Goal: Information Seeking & Learning: Learn about a topic

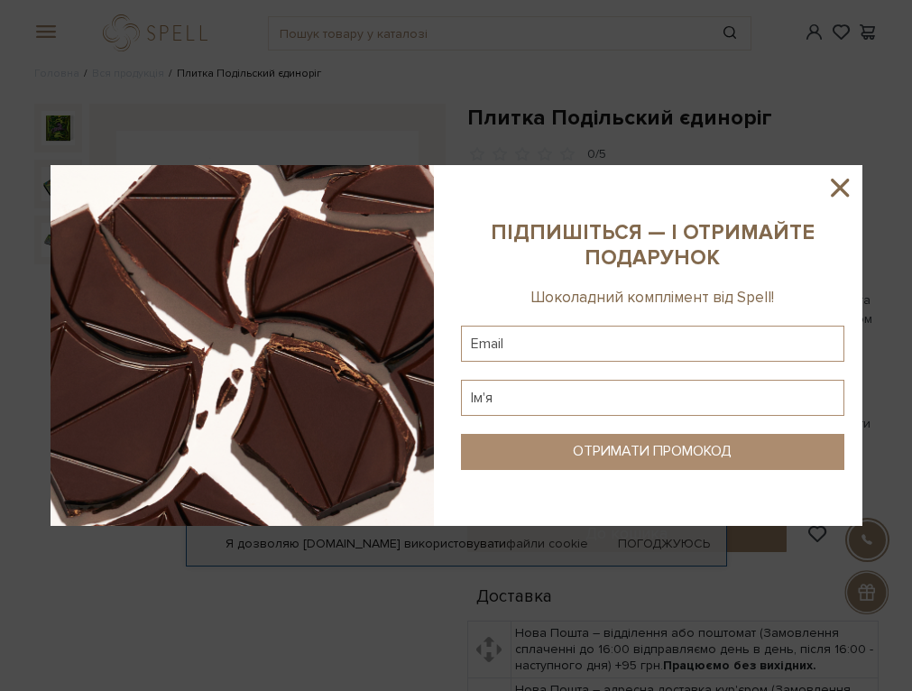
drag, startPoint x: 837, startPoint y: 191, endPoint x: 819, endPoint y: 209, distance: 25.5
click at [837, 189] on icon at bounding box center [840, 188] width 18 height 18
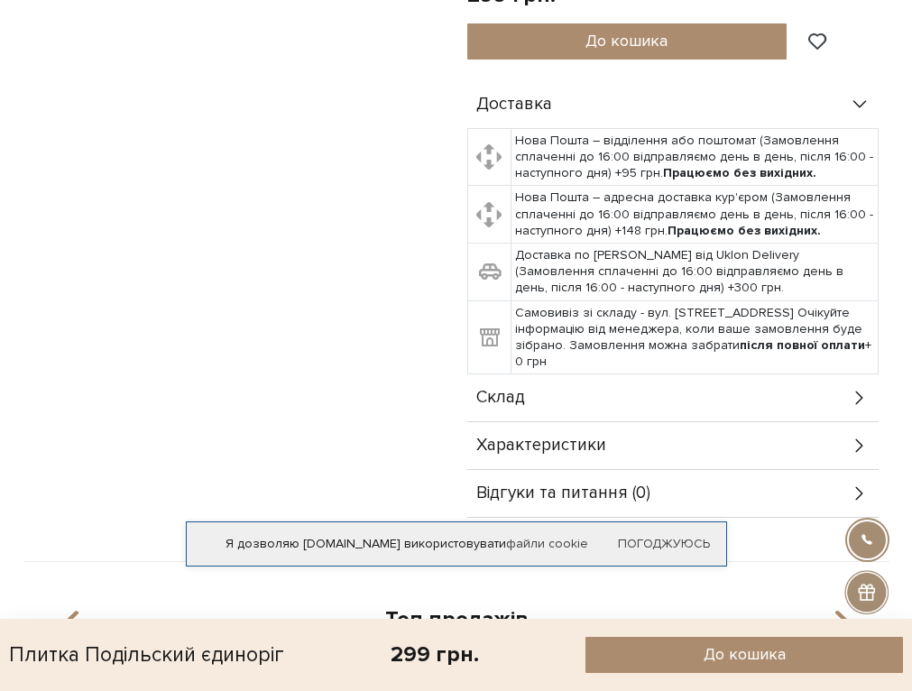
scroll to position [722, 0]
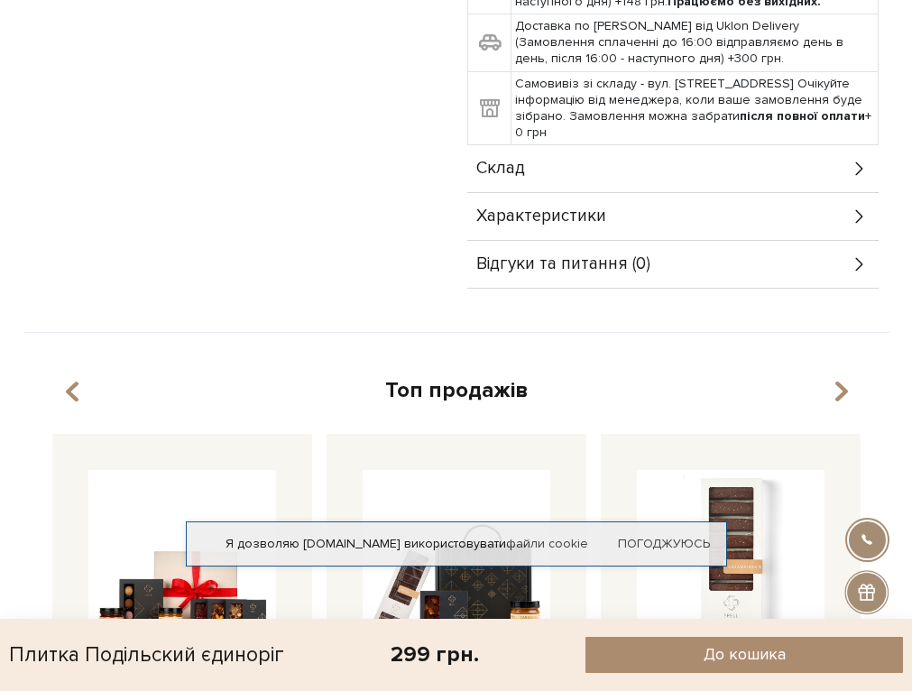
click at [579, 174] on div "Склад" at bounding box center [672, 168] width 411 height 47
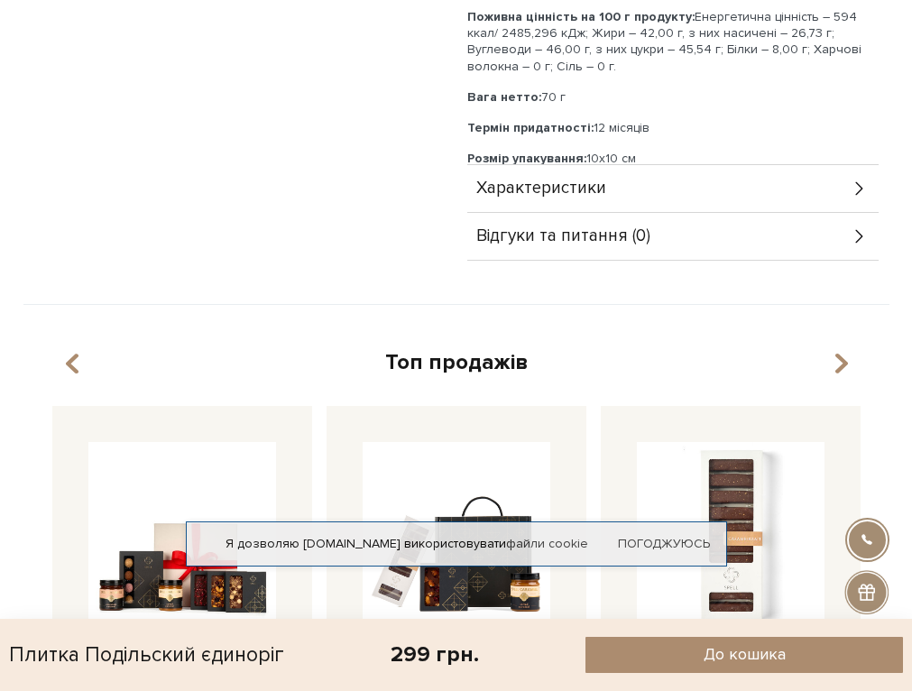
scroll to position [1082, 0]
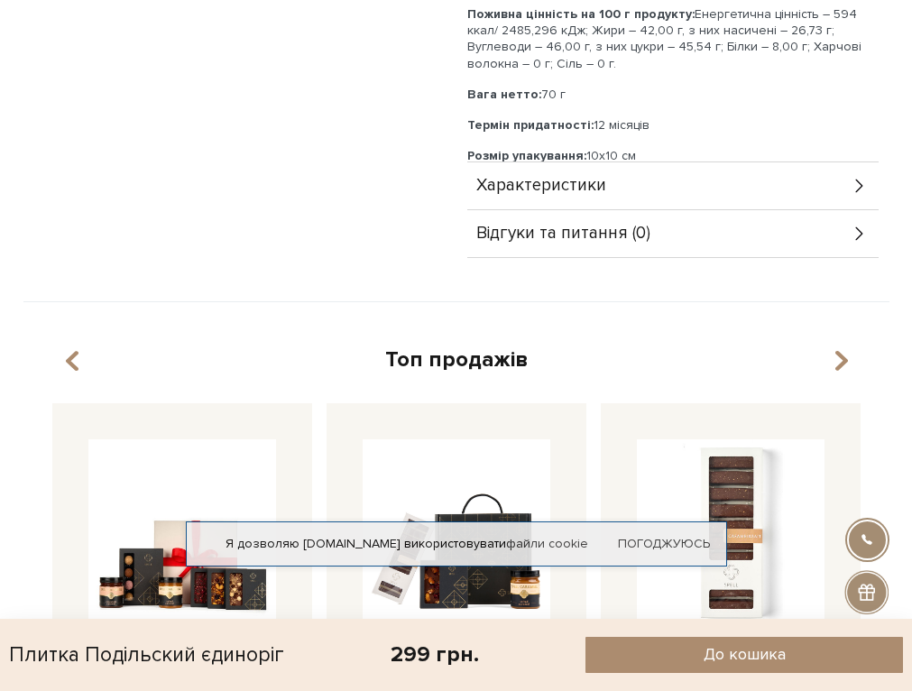
click at [564, 186] on span "Характеристики" at bounding box center [541, 186] width 130 height 16
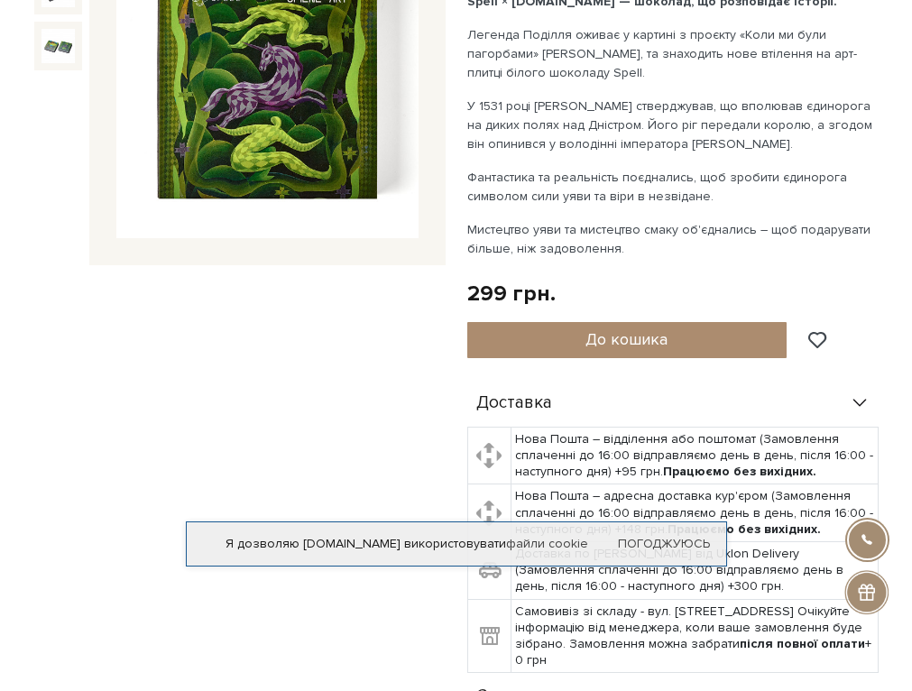
scroll to position [0, 0]
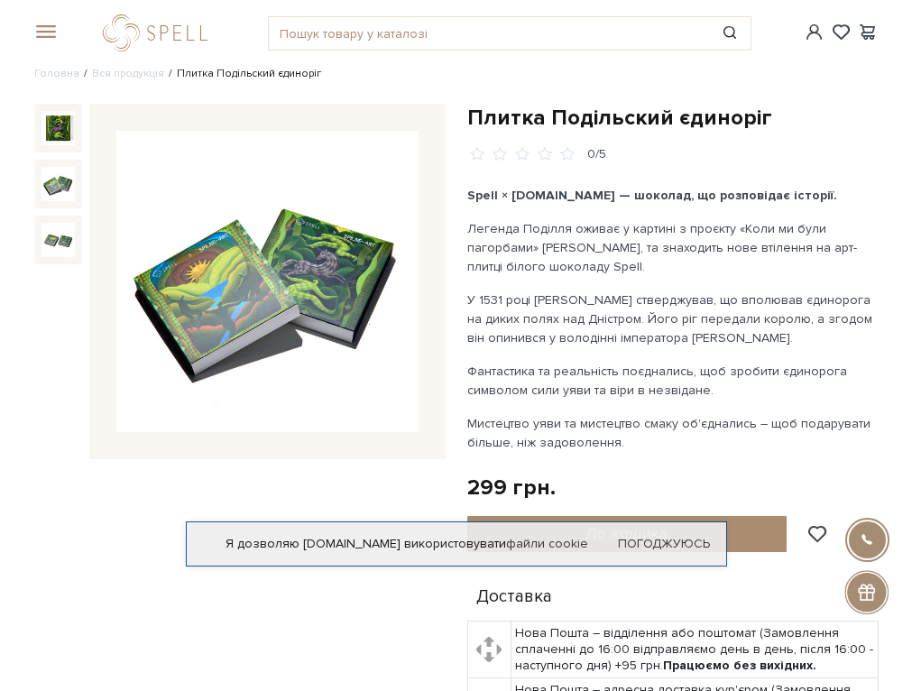
click at [60, 180] on img at bounding box center [58, 184] width 34 height 34
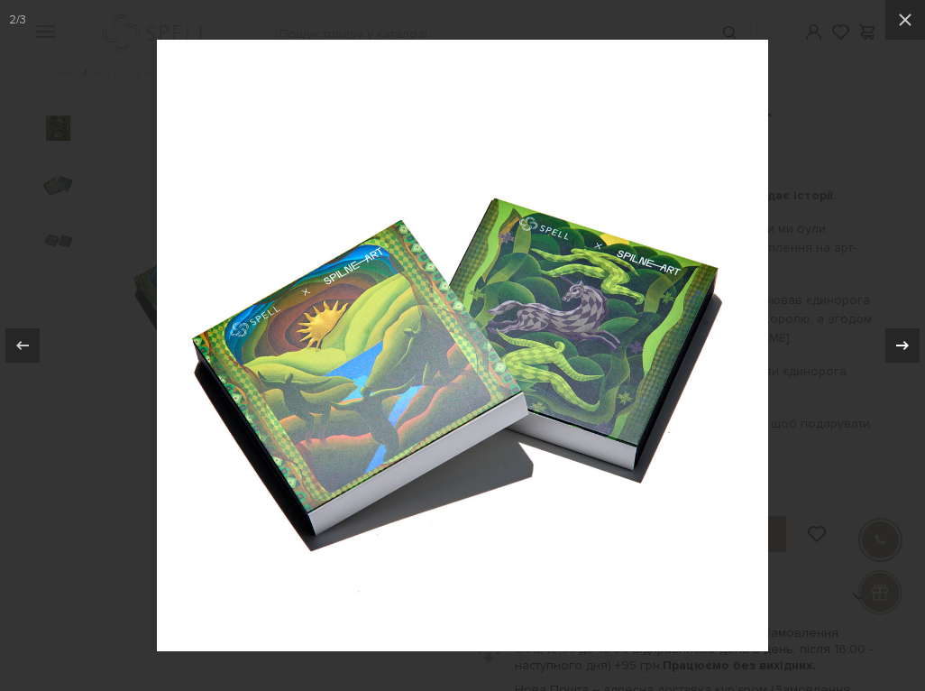
click at [911, 343] on icon at bounding box center [903, 346] width 22 height 22
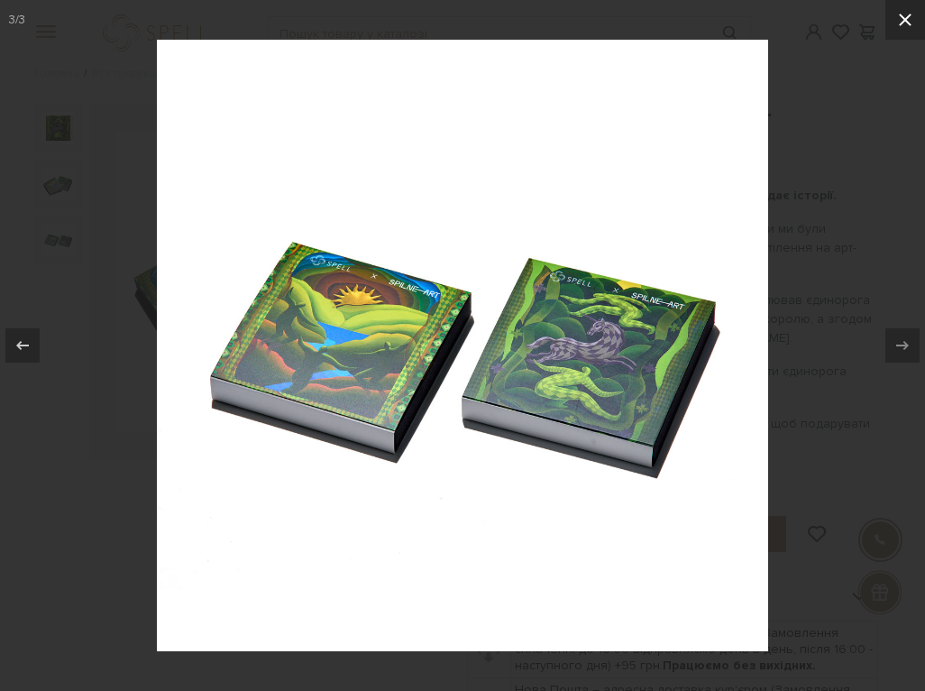
click at [901, 20] on icon at bounding box center [906, 20] width 22 height 22
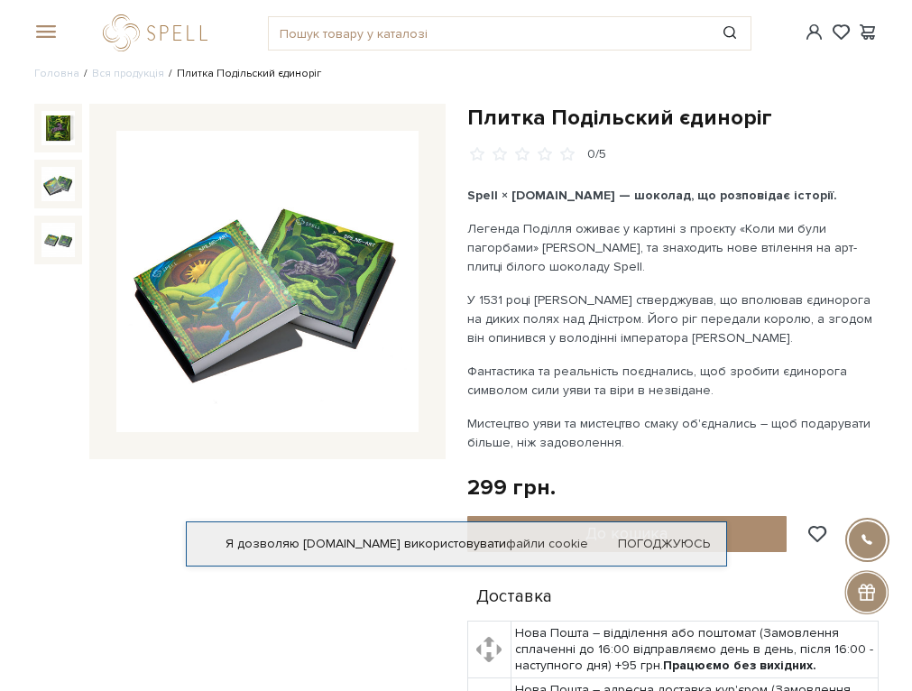
click at [60, 180] on img at bounding box center [58, 184] width 34 height 34
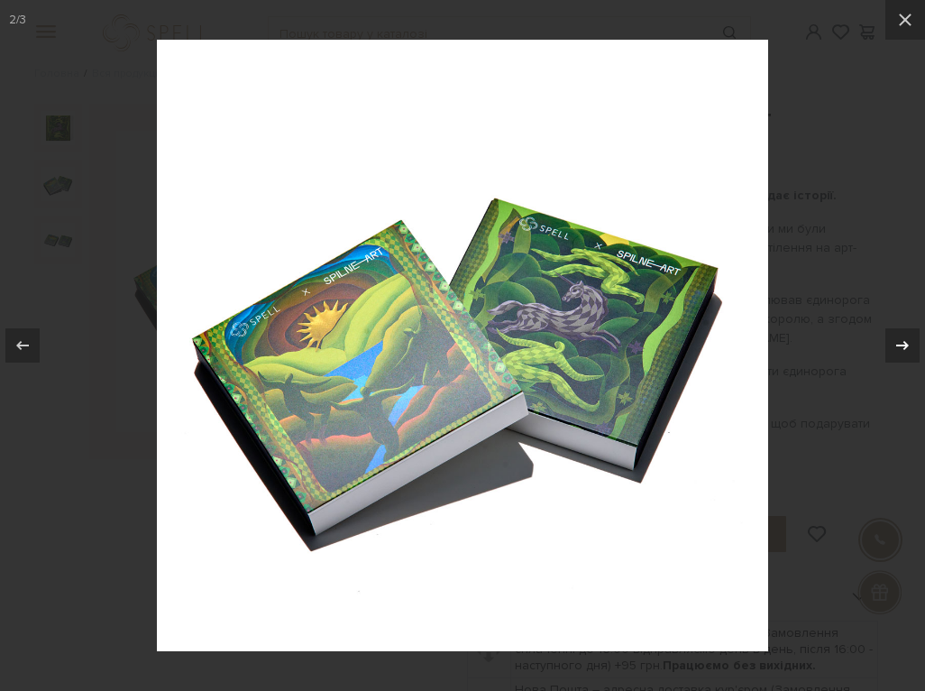
click at [911, 342] on icon at bounding box center [903, 346] width 22 height 22
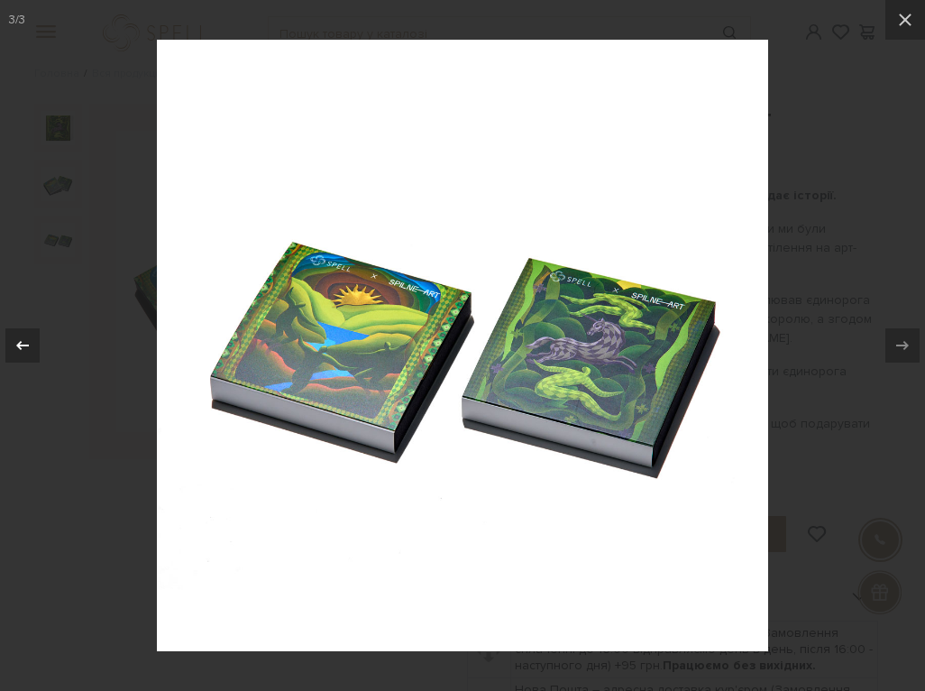
click at [17, 337] on icon at bounding box center [23, 346] width 22 height 22
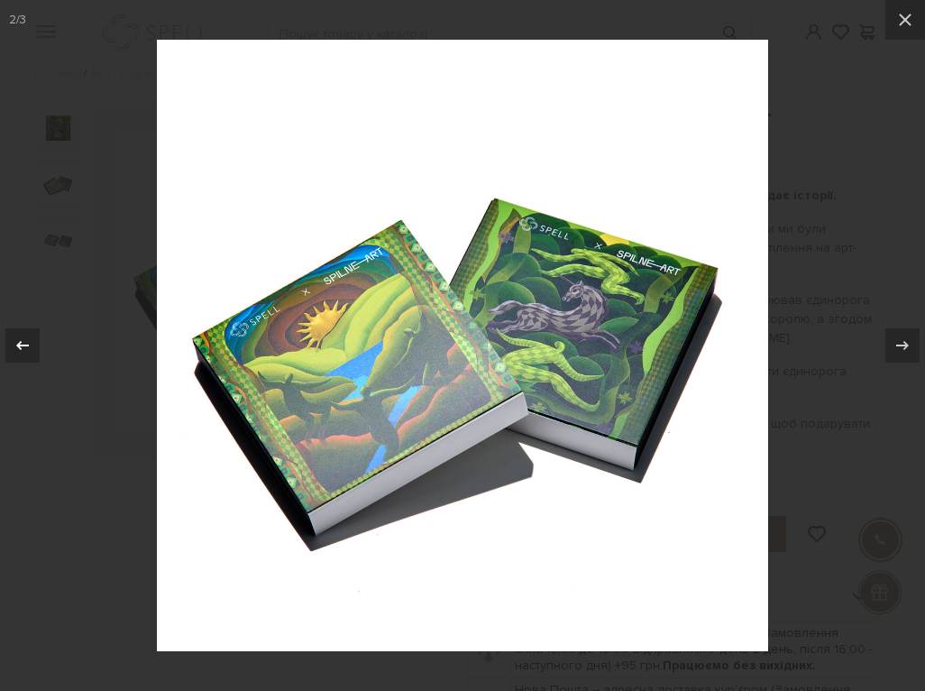
click at [17, 337] on icon at bounding box center [23, 346] width 22 height 22
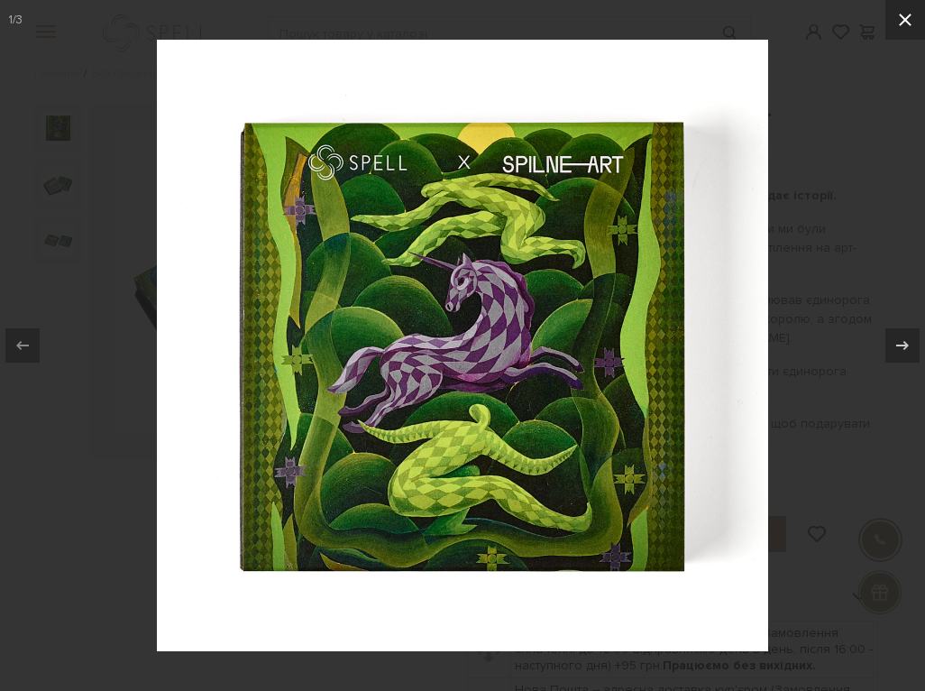
click at [897, 21] on icon at bounding box center [906, 20] width 22 height 22
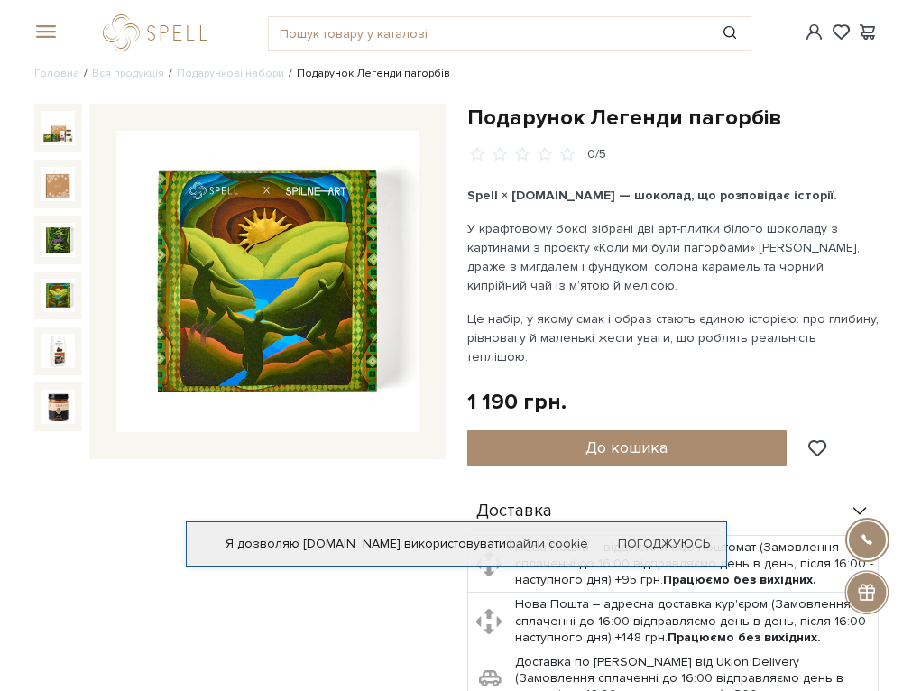
click at [44, 289] on img at bounding box center [58, 296] width 34 height 34
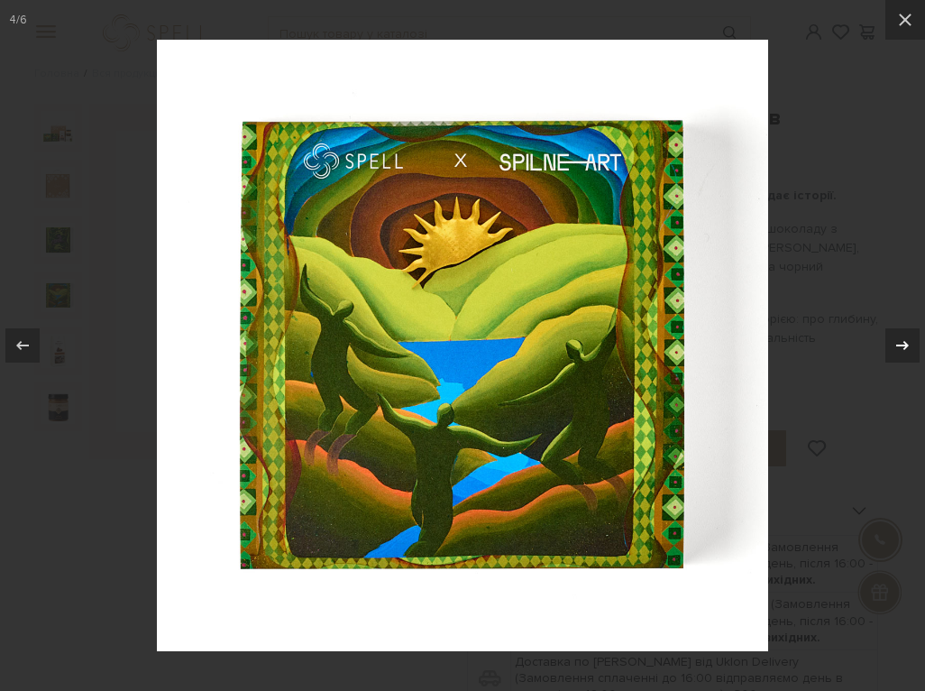
click at [898, 335] on icon at bounding box center [903, 346] width 22 height 22
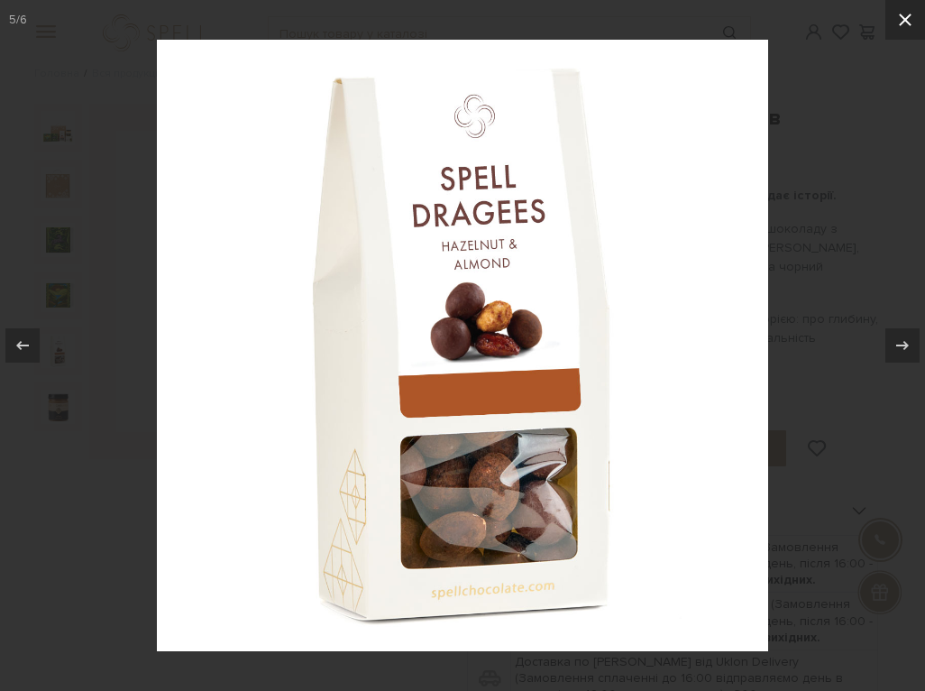
click at [899, 20] on icon at bounding box center [906, 20] width 22 height 22
